Goal: Information Seeking & Learning: Learn about a topic

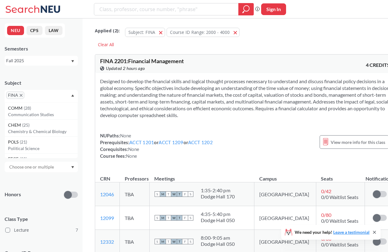
scroll to position [357, 0]
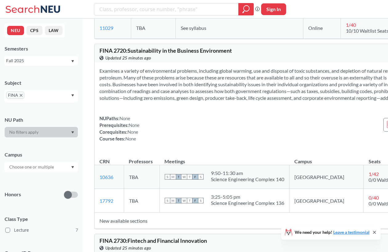
click at [278, 12] on button "Sign In" at bounding box center [273, 9] width 25 height 12
select select "US"
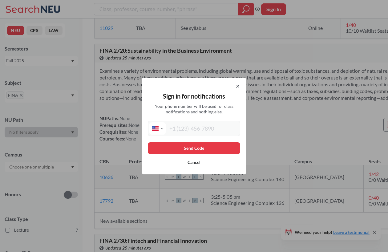
click at [180, 136] on div "Sign in for notifications Your phone number will be used for class notification…" at bounding box center [194, 126] width 105 height 97
click at [186, 126] on input "tel" at bounding box center [202, 128] width 73 height 12
type input "[PHONE_NUMBER]"
click at [232, 148] on button "Send Code" at bounding box center [194, 148] width 92 height 12
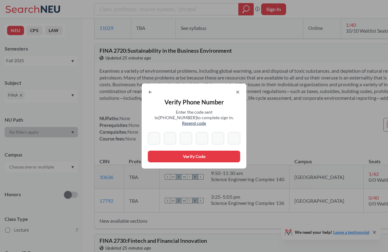
click at [235, 94] on icon at bounding box center [237, 92] width 5 height 5
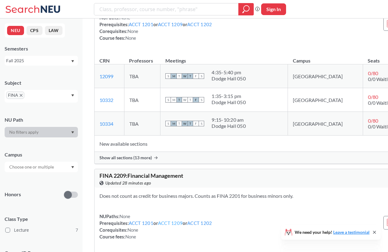
scroll to position [42, 0]
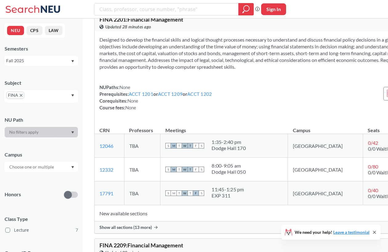
click at [167, 15] on div at bounding box center [174, 9] width 160 height 12
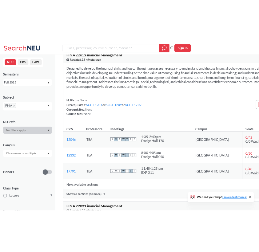
scroll to position [0, 0]
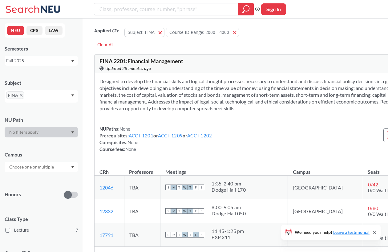
click at [20, 97] on span "FINA" at bounding box center [15, 94] width 18 height 7
click at [22, 97] on span "FINA" at bounding box center [15, 94] width 18 height 7
click at [21, 95] on icon "X to remove pill" at bounding box center [21, 95] width 3 height 3
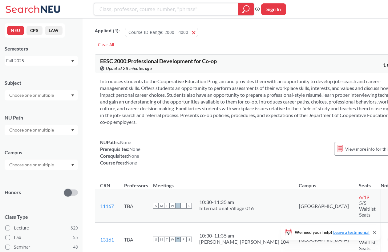
click at [150, 11] on input "search" at bounding box center [166, 9] width 135 height 10
click at [196, 34] on span "button" at bounding box center [196, 32] width 0 height 6
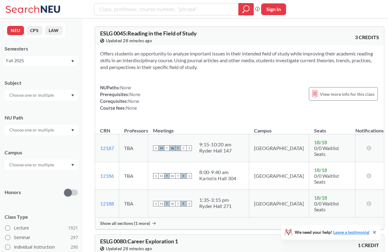
click at [144, 5] on input "search" at bounding box center [166, 9] width 135 height 10
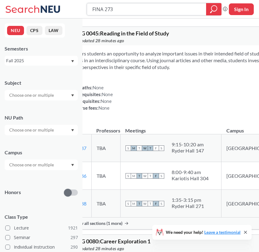
type input "FINA 2730"
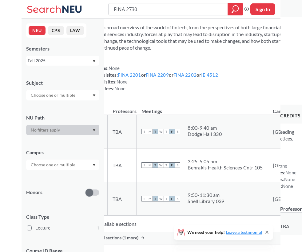
scroll to position [30, 0]
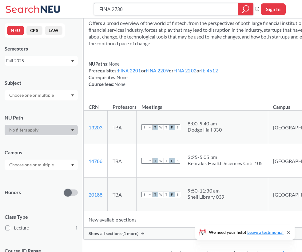
click at [119, 9] on input "FINA 2730" at bounding box center [166, 9] width 135 height 10
type input "inno 3250"
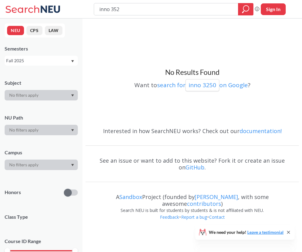
type input "inno 3520"
type input "i"
type input "3"
click at [145, 8] on input "search" at bounding box center [166, 9] width 135 height 10
click at [244, 8] on icon "magnifying glass" at bounding box center [245, 9] width 7 height 9
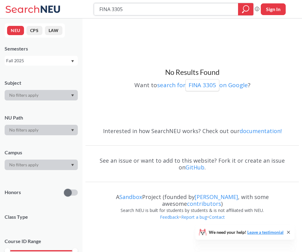
click at [198, 11] on input "FINA 3305" at bounding box center [166, 9] width 135 height 10
click at [234, 10] on div "FINA 3305" at bounding box center [174, 9] width 160 height 12
click at [247, 10] on icon "magnifying glass" at bounding box center [246, 9] width 6 height 6
click at [127, 9] on input "FINA 3305" at bounding box center [166, 9] width 135 height 10
type input "FINA 3401"
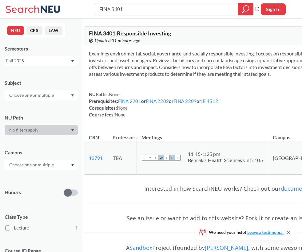
click at [230, 118] on div "NUPaths: None Prerequisites: FINA 2201 or FINA 2202 or FINA 2209 or IE 4512 Cor…" at bounding box center [234, 104] width 290 height 27
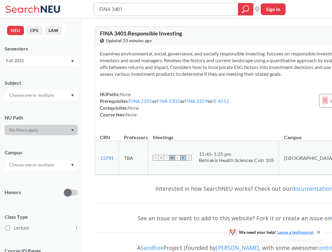
click at [129, 6] on input "FINA 3401" at bounding box center [166, 9] width 135 height 10
type input "FINA 4320"
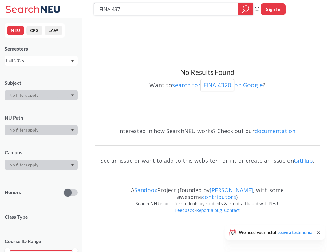
type input "FINA 437-"
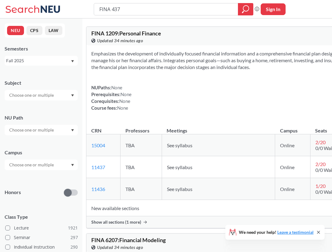
type input "FINA 4370"
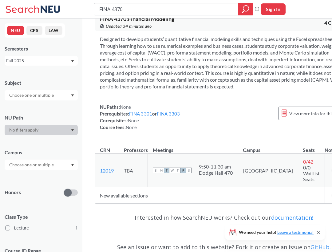
scroll to position [15, 0]
click at [156, 8] on input "FINA 4370" at bounding box center [166, 9] width 135 height 10
type input "FINA 4410"
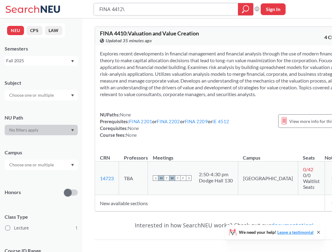
type input "FINA 4412"
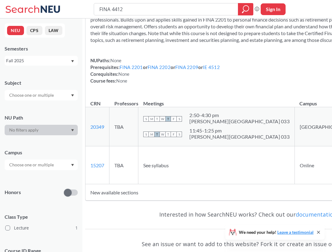
scroll to position [42, 0]
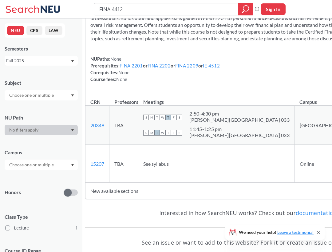
click at [213, 180] on td "See syllabus" at bounding box center [216, 164] width 157 height 38
click at [134, 182] on td "TBA" at bounding box center [124, 164] width 29 height 38
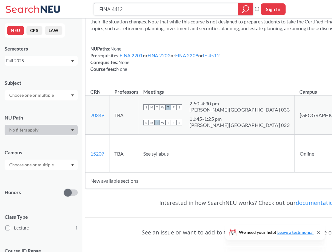
click at [132, 9] on input "FINA 4412" at bounding box center [166, 9] width 135 height 10
type input "FINA 4420"
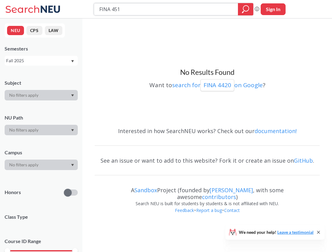
type input "FINA 4514"
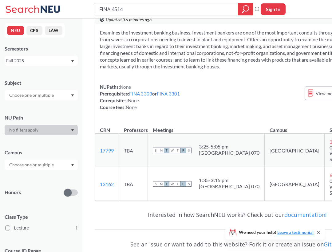
scroll to position [20, 0]
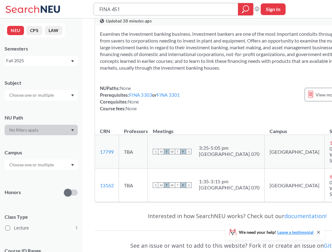
type input "FINA 4516"
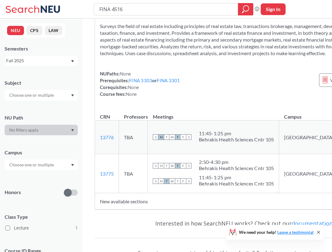
scroll to position [12, 0]
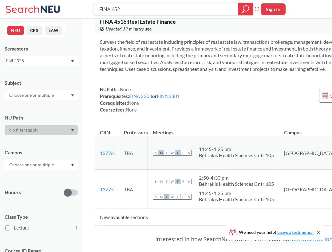
type input "FINA 4524"
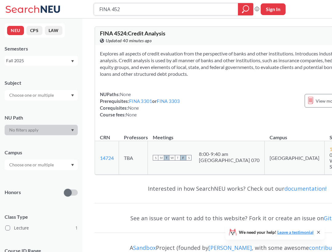
type input "FINA 4526"
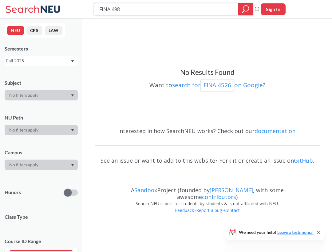
type input "FINA 4983"
type input "FINA 4604"
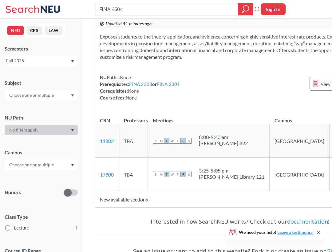
scroll to position [14, 0]
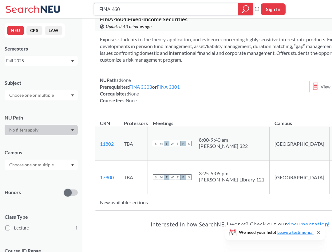
type input "FINA 4605"
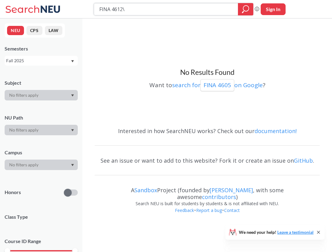
type input "FINA 4612"
